Goal: Task Accomplishment & Management: Manage account settings

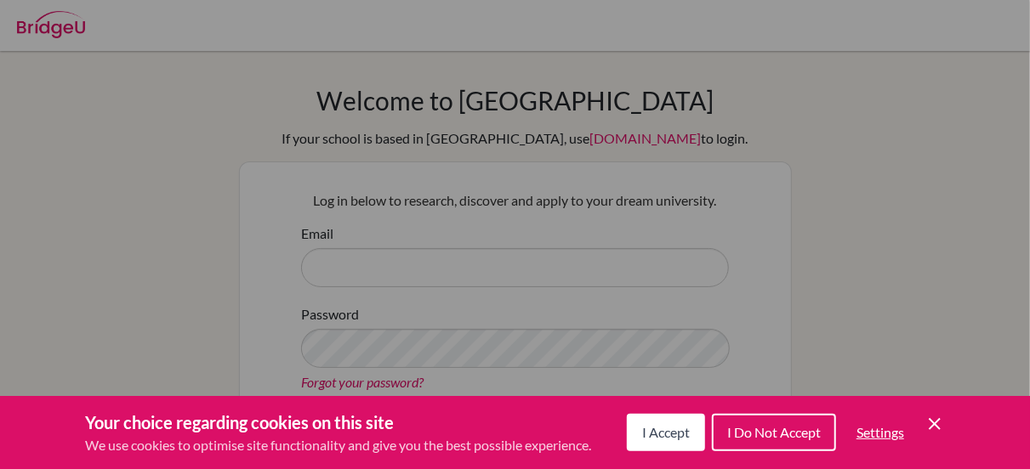
click at [679, 428] on span "I Accept" at bounding box center [666, 432] width 48 height 16
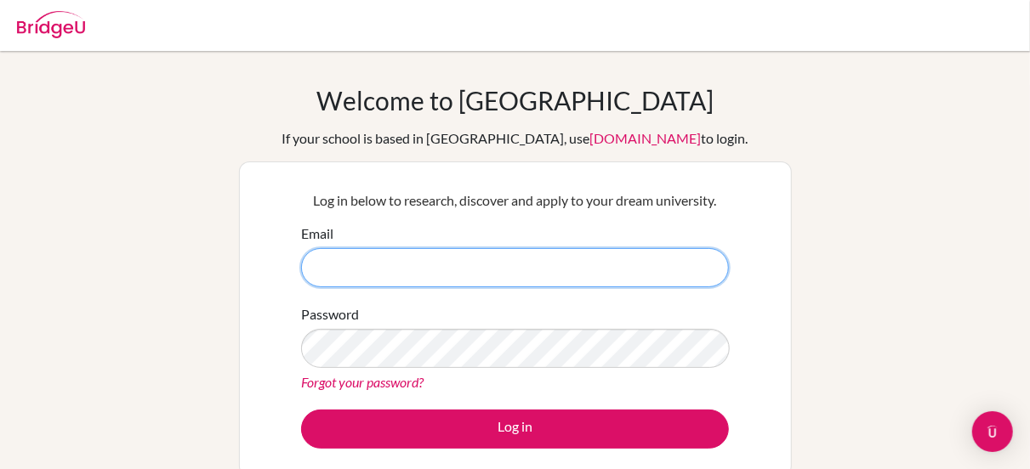
click at [437, 270] on input "Email" at bounding box center [515, 267] width 428 height 39
type input "[EMAIL_ADDRESS][DOMAIN_NAME]"
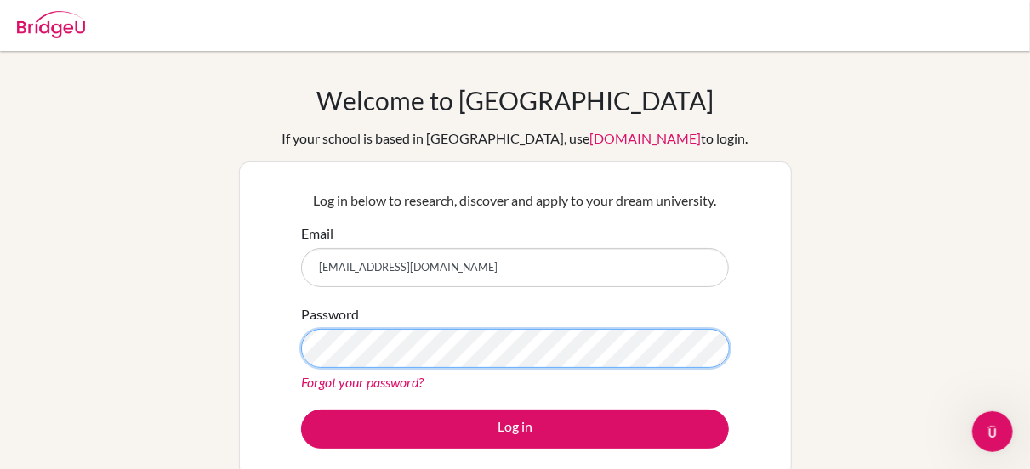
click at [301, 410] on button "Log in" at bounding box center [515, 429] width 428 height 39
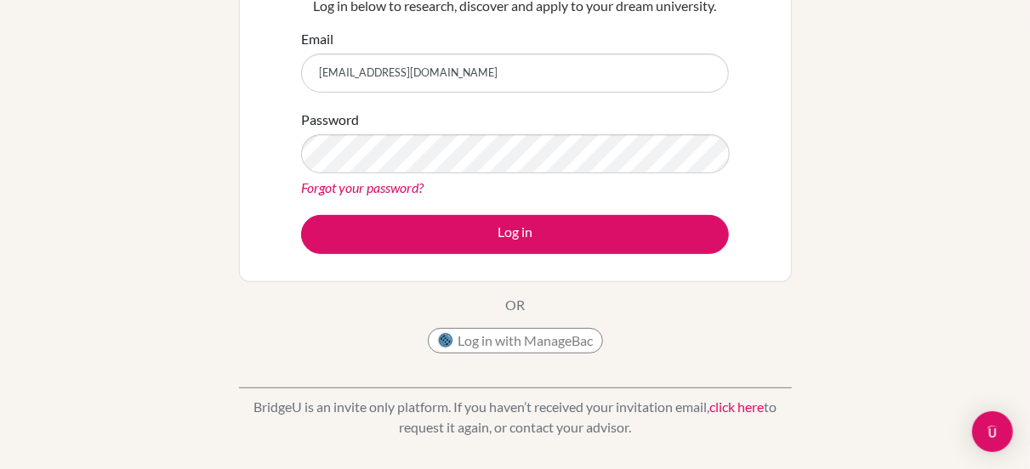
scroll to position [148, 0]
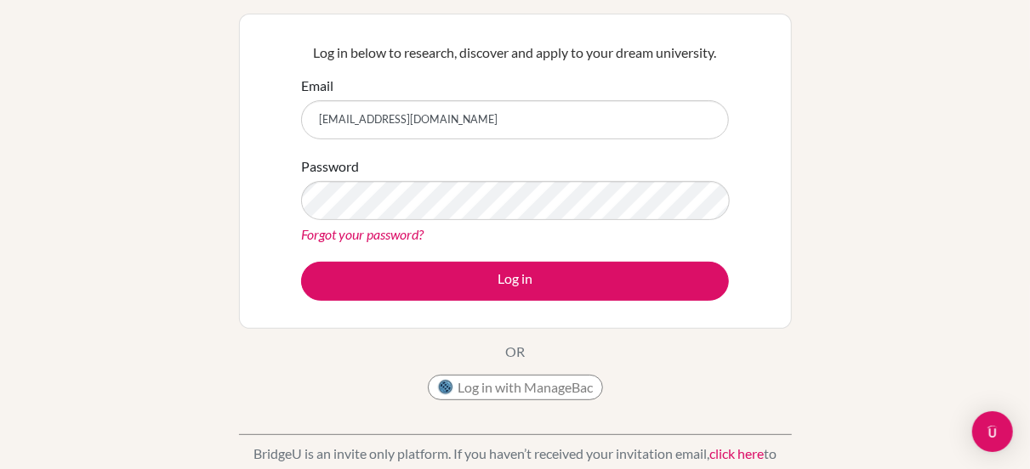
click at [372, 230] on link "Forgot your password?" at bounding box center [362, 234] width 122 height 16
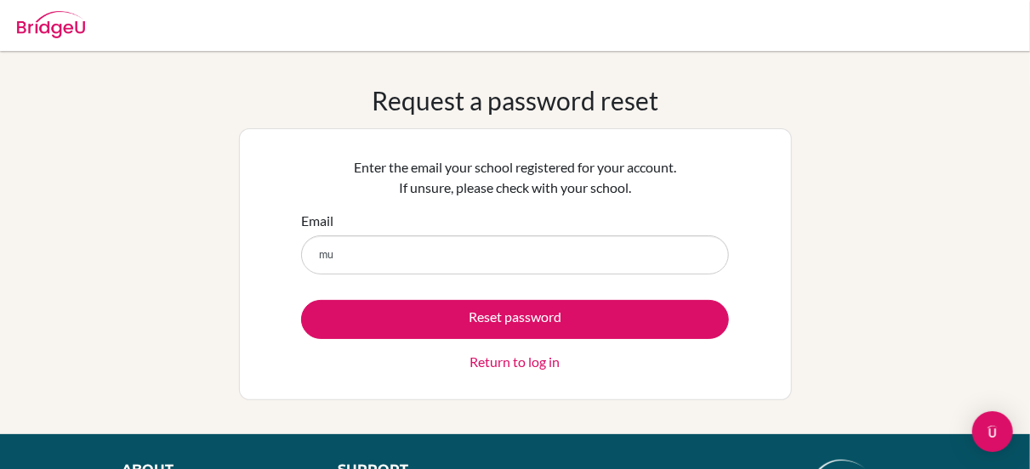
type input "[EMAIL_ADDRESS][DOMAIN_NAME]"
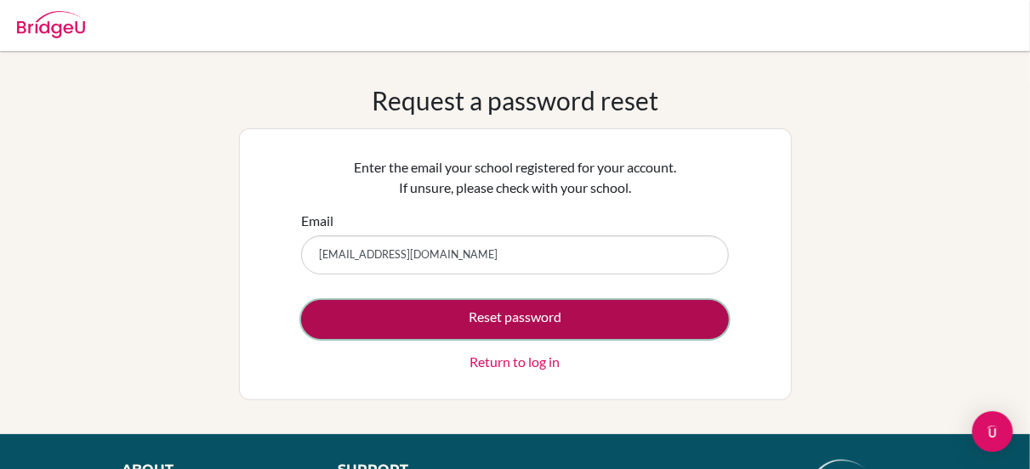
click at [397, 323] on button "Reset password" at bounding box center [515, 319] width 428 height 39
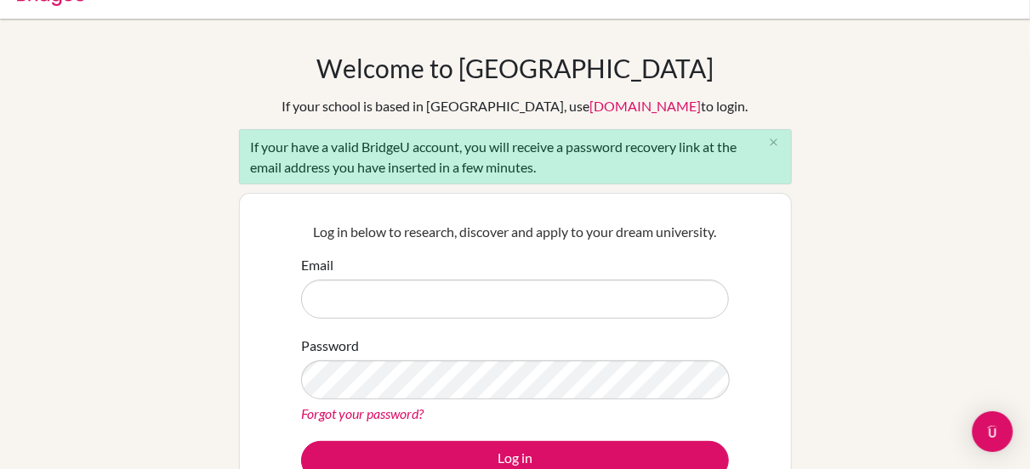
scroll to position [34, 0]
